Goal: Information Seeking & Learning: Learn about a topic

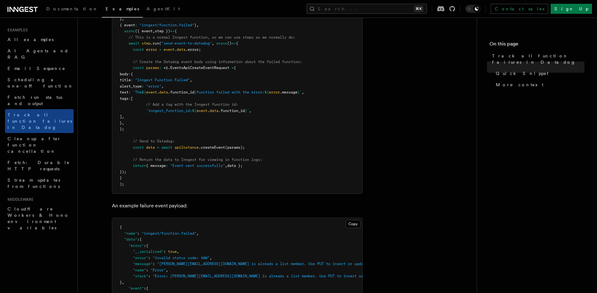
scroll to position [218, 0]
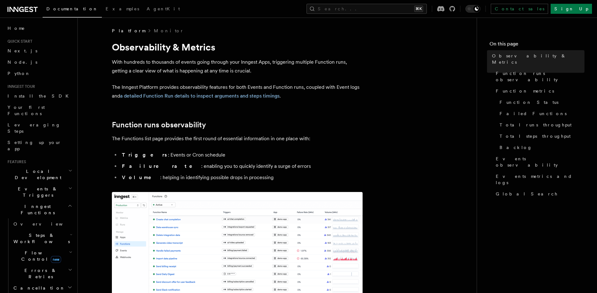
scroll to position [234, 0]
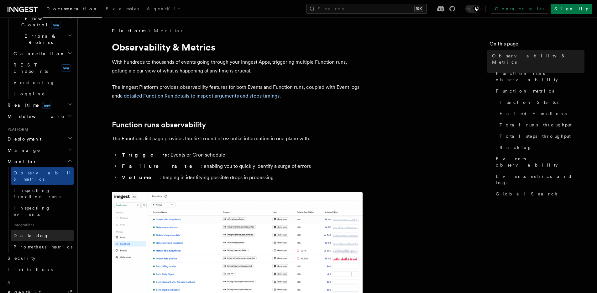
click at [28, 233] on span "Datadog" at bounding box center [30, 235] width 35 height 5
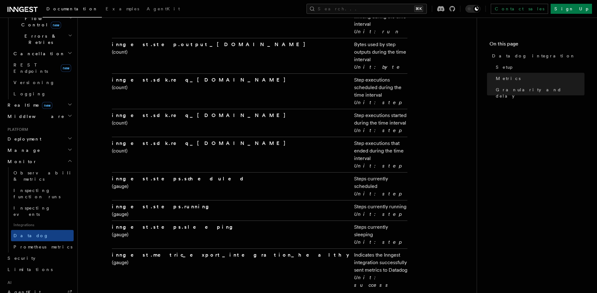
scroll to position [1229, 0]
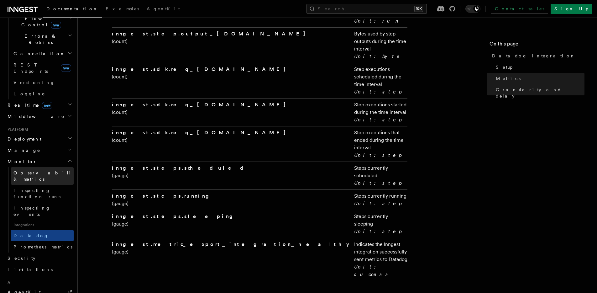
click at [48, 170] on span "Observability & metrics" at bounding box center [45, 175] width 65 height 11
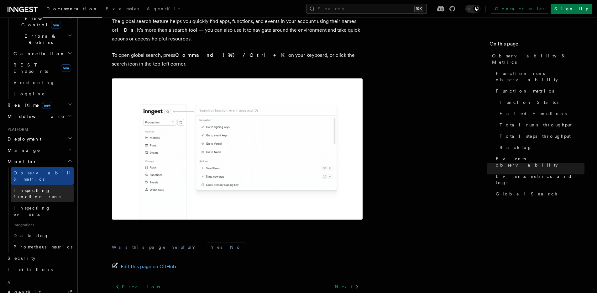
scroll to position [234, 0]
click at [26, 233] on span "Datadog" at bounding box center [30, 235] width 35 height 5
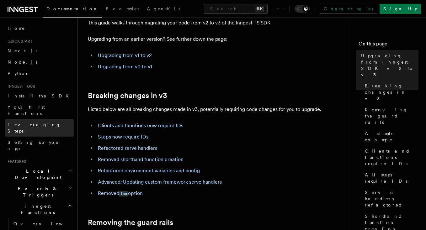
scroll to position [39, 0]
